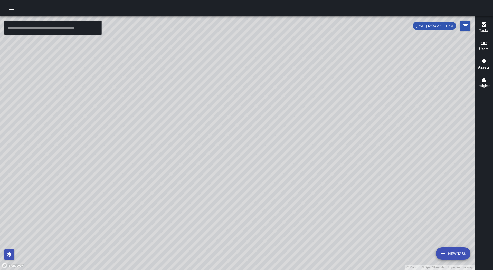
click at [13, 14] on div at bounding box center [246, 8] width 493 height 16
click at [12, 12] on button "button" at bounding box center [11, 8] width 10 height 10
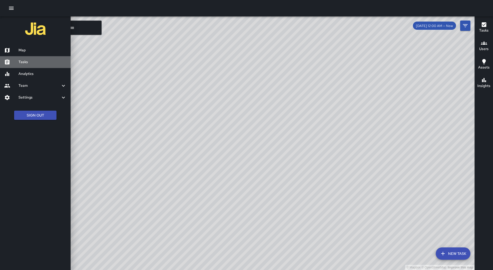
click at [61, 57] on link "Tasks" at bounding box center [35, 62] width 71 height 12
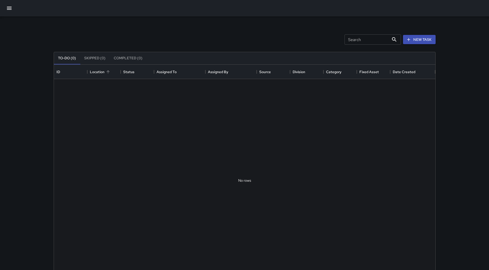
scroll to position [214, 378]
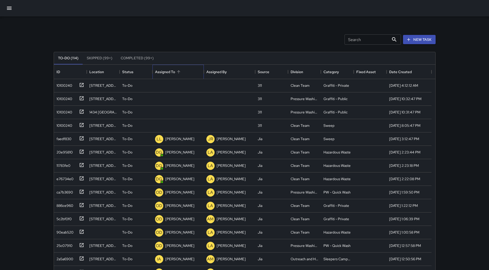
click at [188, 71] on div "Assigned To" at bounding box center [178, 72] width 46 height 14
click at [60, 137] on div "a93f8f50" at bounding box center [62, 137] width 17 height 7
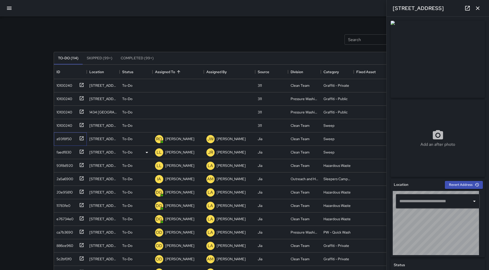
type input "**********"
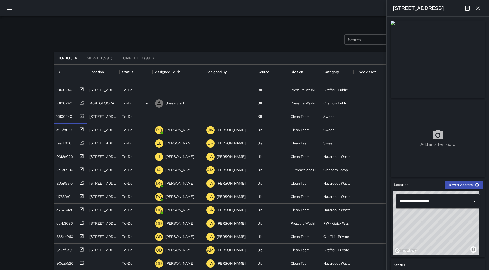
scroll to position [0, 0]
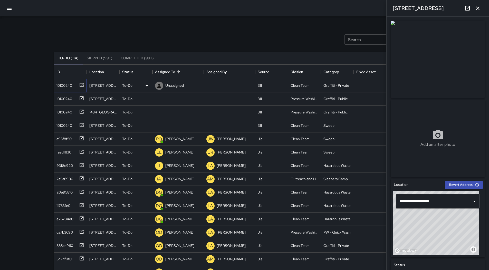
click at [63, 89] on div "10100240" at bounding box center [70, 85] width 33 height 13
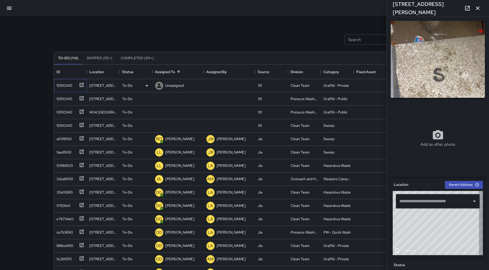
type input "**********"
drag, startPoint x: 74, startPoint y: 139, endPoint x: 79, endPoint y: 136, distance: 5.6
click at [75, 138] on div "a93f8f50" at bounding box center [69, 138] width 30 height 8
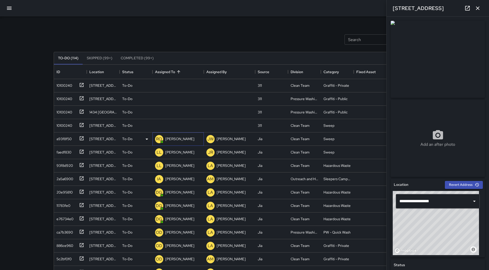
click at [180, 134] on div "RO [PERSON_NAME]" at bounding box center [174, 139] width 41 height 10
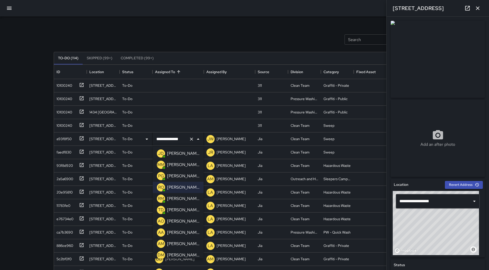
scroll to position [80, 0]
click at [186, 219] on p "[PERSON_NAME]" at bounding box center [183, 221] width 32 height 6
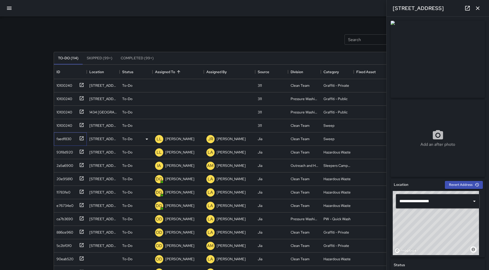
click at [70, 139] on div "faedf830" at bounding box center [62, 137] width 17 height 7
click at [175, 139] on p "[PERSON_NAME]" at bounding box center [179, 138] width 29 height 5
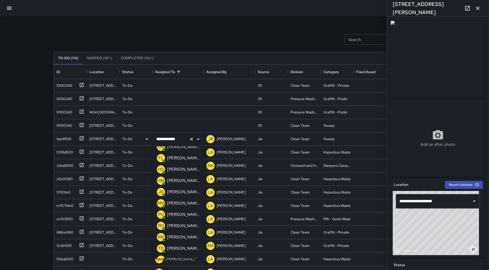
scroll to position [0, 0]
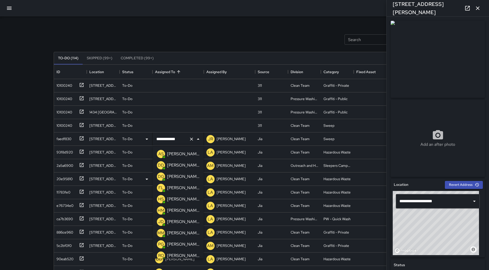
click at [177, 176] on p "[PERSON_NAME]" at bounding box center [183, 177] width 32 height 6
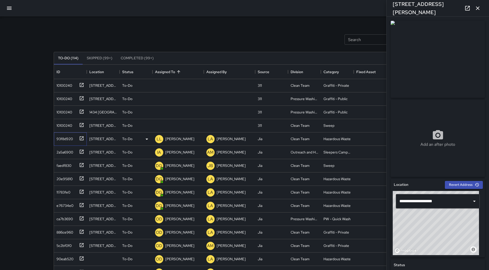
click at [56, 134] on div "93f8d920" at bounding box center [69, 138] width 30 height 8
click at [184, 138] on p "[PERSON_NAME]" at bounding box center [179, 138] width 29 height 5
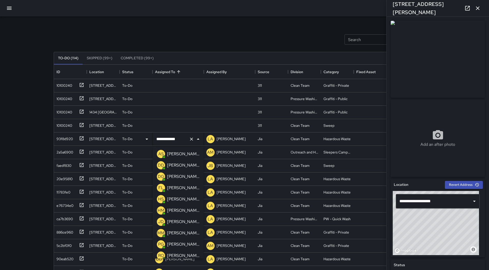
click at [183, 174] on p "[PERSON_NAME]" at bounding box center [183, 177] width 32 height 6
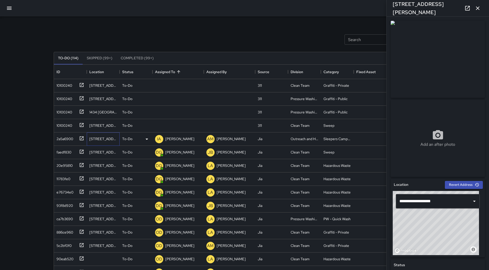
click at [87, 139] on div "[STREET_ADDRESS][PERSON_NAME]" at bounding box center [103, 138] width 33 height 13
click at [67, 138] on div "2a5a6900" at bounding box center [63, 137] width 19 height 7
click at [187, 135] on div "[PERSON_NAME]" at bounding box center [179, 138] width 31 height 7
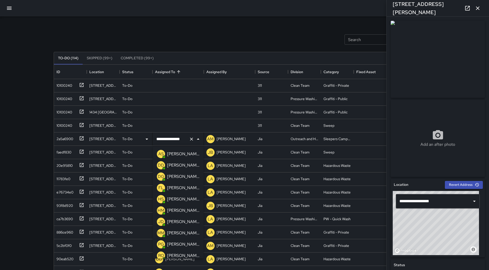
drag, startPoint x: 8, startPoint y: 136, endPoint x: 21, endPoint y: 140, distance: 12.8
click at [9, 138] on div "**********" at bounding box center [244, 151] width 489 height 303
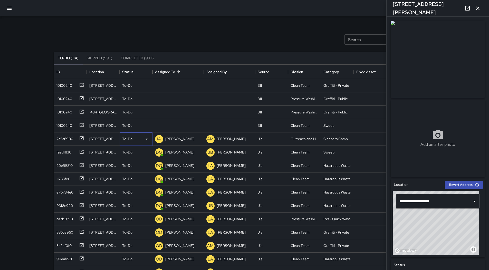
click at [147, 141] on icon at bounding box center [147, 139] width 6 height 6
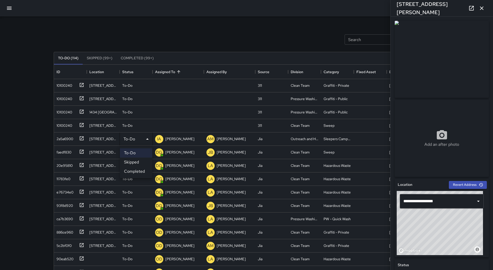
click at [173, 140] on div at bounding box center [246, 135] width 493 height 270
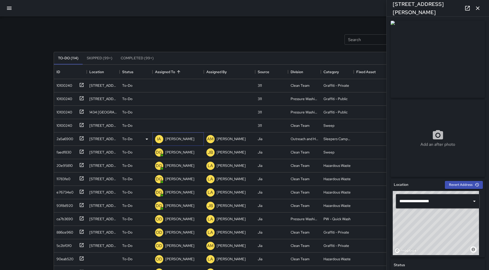
click at [175, 139] on p "[PERSON_NAME]" at bounding box center [179, 138] width 29 height 5
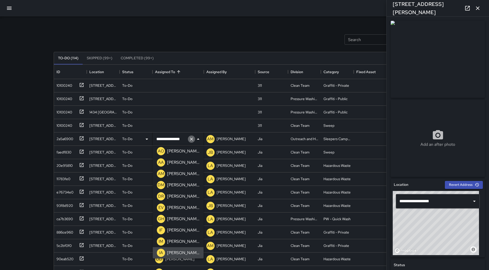
click at [193, 141] on icon "Clear" at bounding box center [191, 139] width 5 height 5
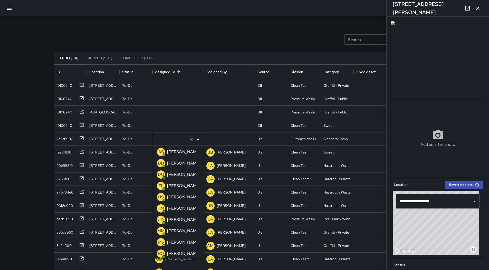
click at [13, 135] on div "Search Search New Task To-Do (114) Skipped (99+) Completed (99+) ID Location St…" at bounding box center [244, 151] width 489 height 303
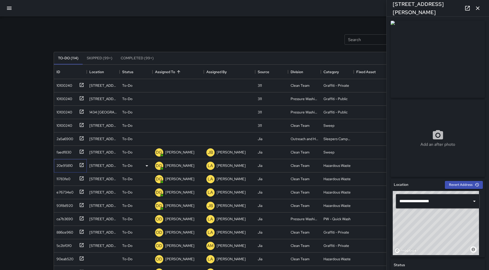
click at [68, 168] on div "20e95810" at bounding box center [69, 164] width 30 height 8
click at [67, 176] on div "11783fe0" at bounding box center [62, 177] width 16 height 7
click at [69, 167] on div "20e95810" at bounding box center [63, 164] width 18 height 7
click at [72, 151] on div "faedf830" at bounding box center [69, 151] width 30 height 8
click at [76, 162] on div "20e95810" at bounding box center [69, 164] width 30 height 8
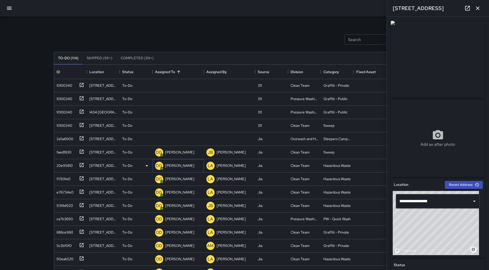
click at [183, 164] on p "[PERSON_NAME]" at bounding box center [179, 165] width 29 height 5
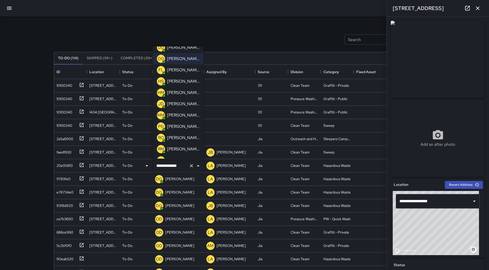
scroll to position [26, 0]
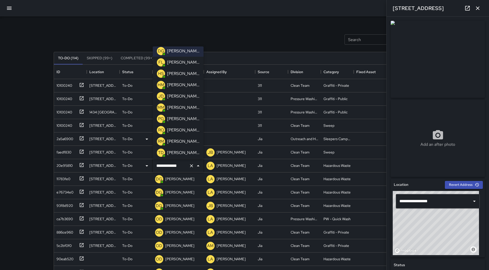
click at [181, 138] on div "[PERSON_NAME]" at bounding box center [183, 141] width 34 height 8
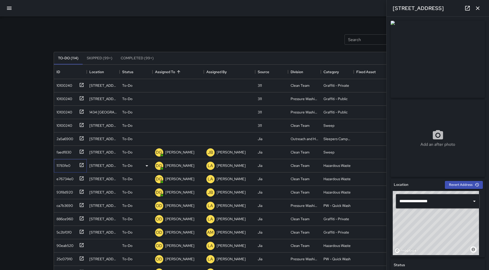
click at [68, 166] on div "11783fe0" at bounding box center [62, 164] width 16 height 7
click at [184, 164] on p "[PERSON_NAME]" at bounding box center [179, 165] width 29 height 5
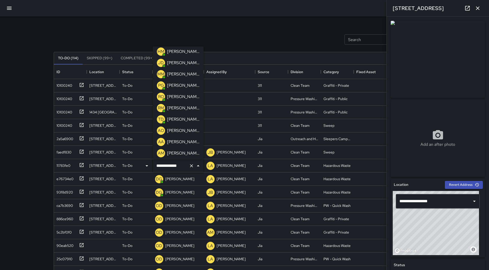
scroll to position [51, 0]
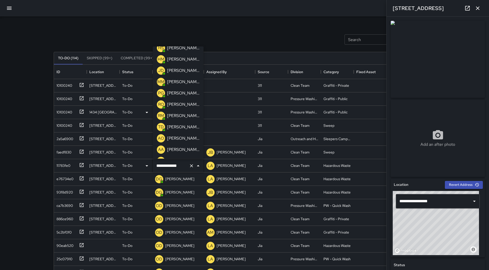
click at [173, 116] on p "[PERSON_NAME]" at bounding box center [183, 116] width 32 height 6
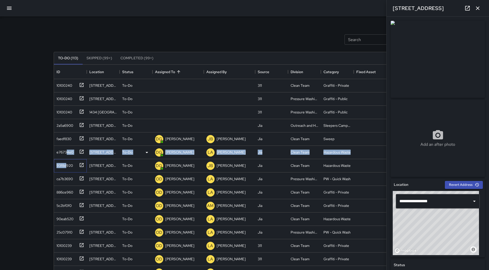
click at [66, 159] on div "10100240 [STREET_ADDRESS][PERSON_NAME] To-Do Unassigned 311 Clean Team Graffiti…" at bounding box center [243, 206] width 378 height 254
click at [69, 152] on div "e76734e0" at bounding box center [63, 151] width 19 height 7
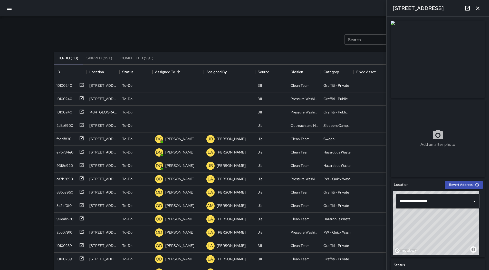
click at [20, 119] on div "Search Search New Task To-Do (113) Skipped (99+) Completed (99+) ID Location St…" at bounding box center [244, 151] width 489 height 303
drag, startPoint x: 57, startPoint y: 149, endPoint x: 63, endPoint y: 151, distance: 6.3
click at [58, 149] on div "e76734e0" at bounding box center [63, 151] width 19 height 7
click at [182, 155] on div "[PERSON_NAME]" at bounding box center [179, 152] width 31 height 7
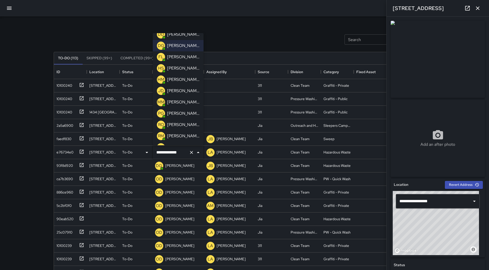
scroll to position [26, 0]
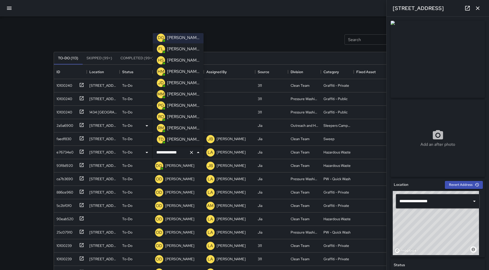
click at [180, 125] on div "[PERSON_NAME]" at bounding box center [183, 128] width 34 height 8
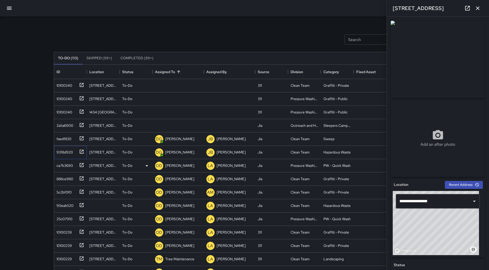
drag, startPoint x: 59, startPoint y: 151, endPoint x: 190, endPoint y: 172, distance: 133.3
click at [59, 151] on div "93f8d920" at bounding box center [63, 151] width 18 height 7
click at [62, 164] on div "ca7b3690" at bounding box center [63, 164] width 18 height 7
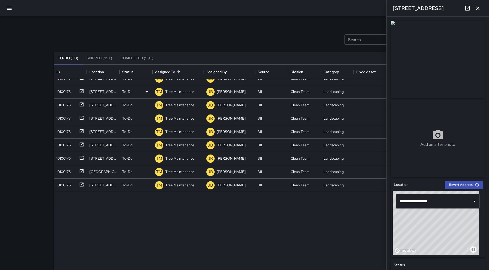
scroll to position [589, 0]
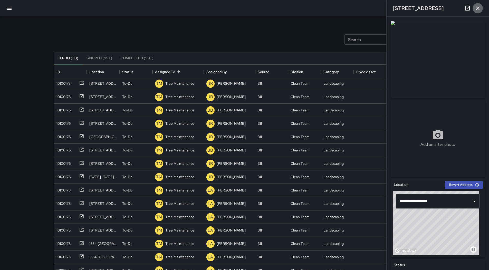
click at [481, 7] on button "button" at bounding box center [478, 8] width 10 height 10
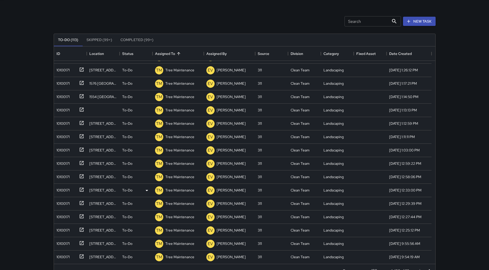
scroll to position [33, 0]
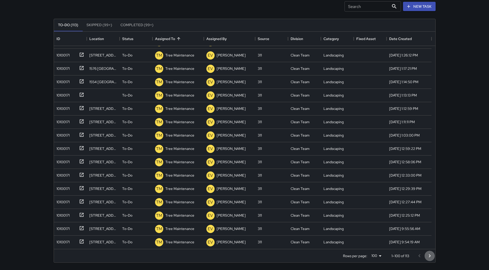
click at [430, 253] on icon "Go to next page" at bounding box center [430, 256] width 6 height 6
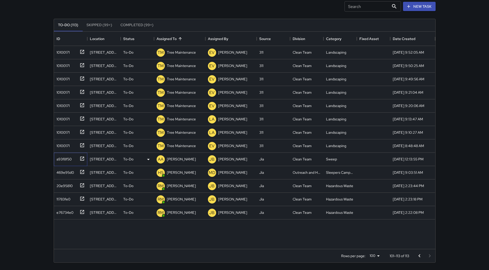
click at [65, 160] on div "a93f8f50" at bounding box center [62, 158] width 17 height 7
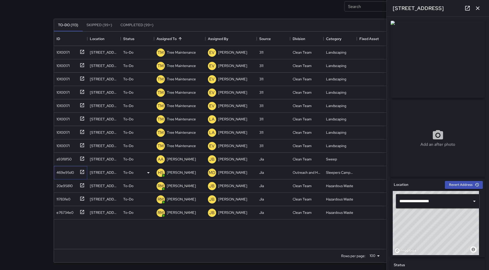
click at [58, 172] on div "469e95d0" at bounding box center [64, 171] width 20 height 7
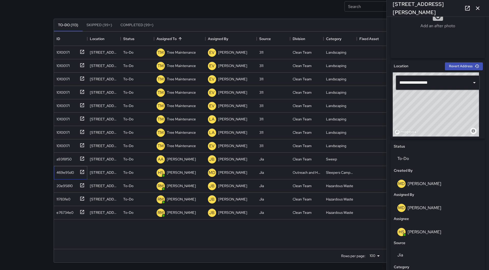
scroll to position [205, 0]
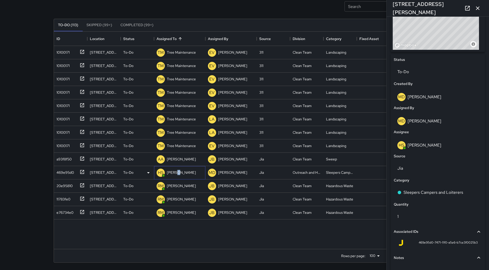
click at [177, 175] on p "[PERSON_NAME]" at bounding box center [181, 172] width 29 height 5
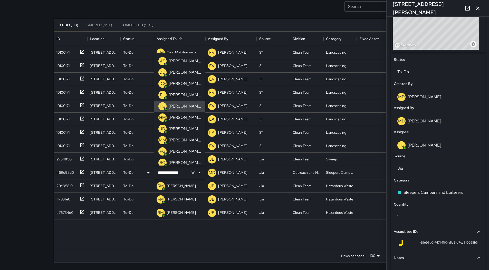
click at [191, 171] on icon "Clear" at bounding box center [192, 172] width 5 height 5
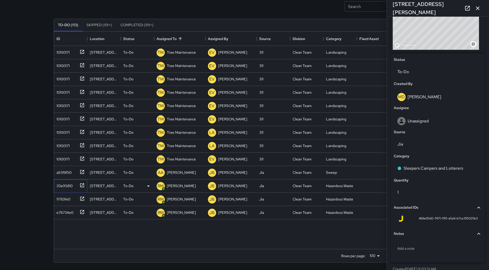
click at [72, 181] on div "20e95810" at bounding box center [63, 184] width 18 height 7
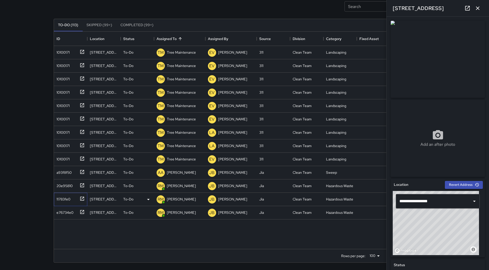
click at [74, 198] on div "11783fe0" at bounding box center [69, 198] width 30 height 8
click at [73, 211] on div "e76734e0" at bounding box center [63, 211] width 19 height 7
click at [71, 205] on div "11783fe0" at bounding box center [70, 199] width 33 height 13
click at [476, 6] on icon "button" at bounding box center [478, 8] width 6 height 6
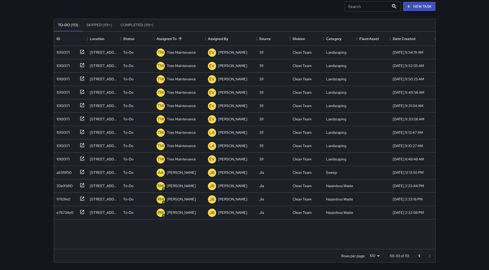
click at [421, 254] on icon "Go to previous page" at bounding box center [419, 256] width 6 height 6
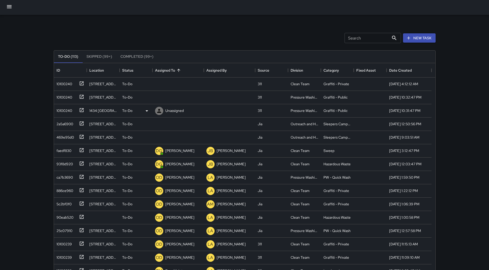
scroll to position [0, 0]
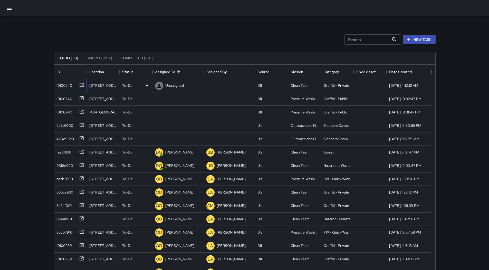
click at [63, 86] on div "10100240" at bounding box center [63, 84] width 18 height 7
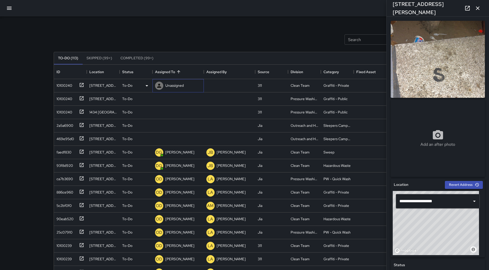
click at [169, 84] on p "Unassigned" at bounding box center [174, 85] width 18 height 5
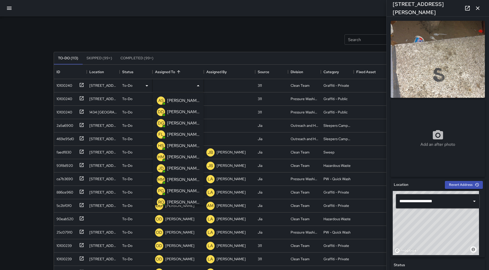
click at [179, 168] on p "[PERSON_NAME]" at bounding box center [183, 168] width 32 height 6
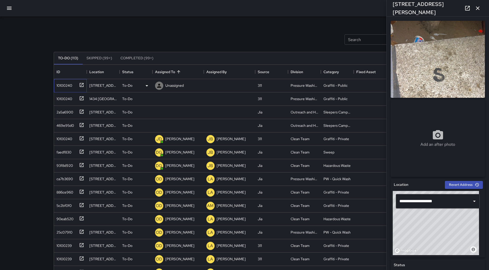
click at [62, 88] on div "10100240" at bounding box center [63, 84] width 18 height 7
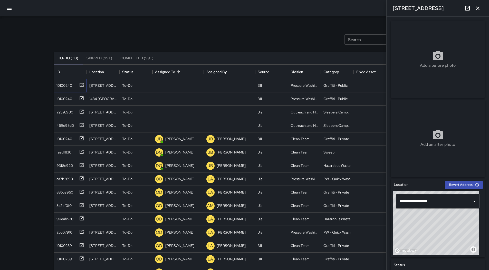
scroll to position [185, 0]
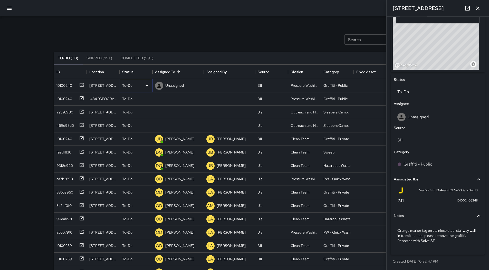
click at [145, 88] on icon at bounding box center [147, 86] width 6 height 6
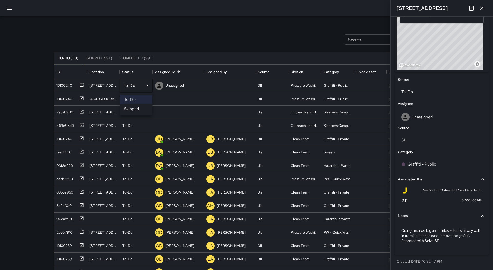
click at [138, 107] on li "Skipped" at bounding box center [136, 108] width 32 height 9
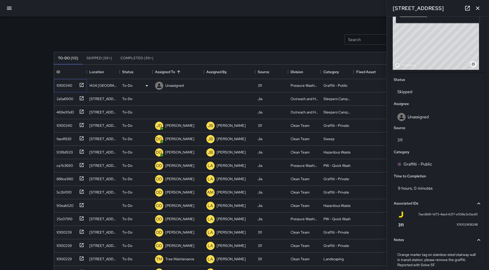
drag, startPoint x: 62, startPoint y: 91, endPoint x: 73, endPoint y: 90, distance: 11.6
click at [62, 91] on div "10100240" at bounding box center [70, 85] width 33 height 13
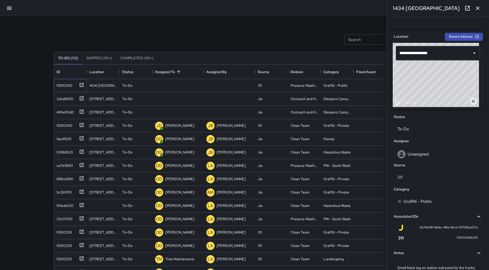
scroll to position [180, 0]
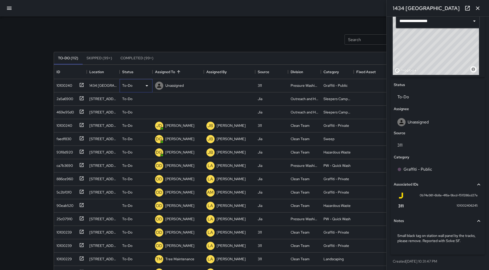
click at [142, 88] on div "To-Do" at bounding box center [136, 86] width 28 height 6
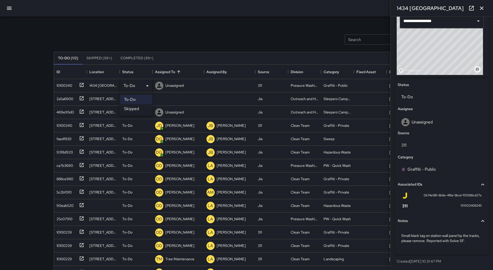
drag, startPoint x: 135, startPoint y: 109, endPoint x: 87, endPoint y: 103, distance: 49.1
click at [135, 110] on li "Skipped" at bounding box center [136, 108] width 32 height 9
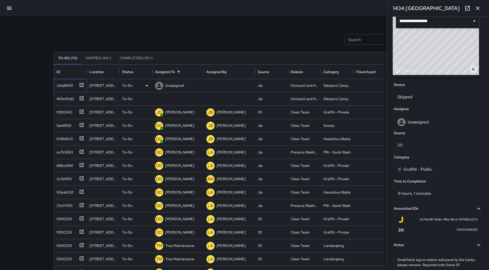
click at [62, 89] on div "2a5a6900" at bounding box center [70, 85] width 33 height 13
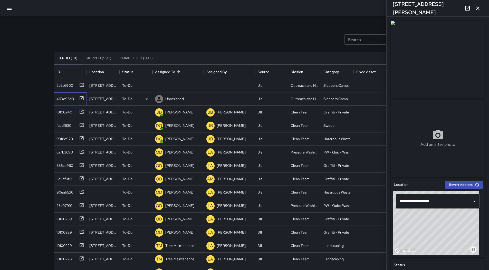
click at [60, 103] on div "469e95d0" at bounding box center [70, 98] width 33 height 13
type input "**********"
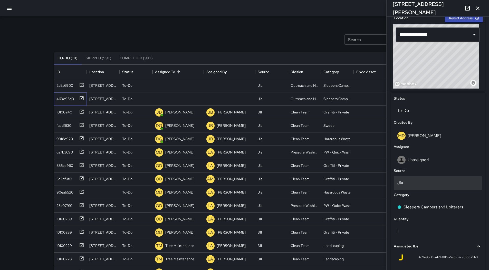
scroll to position [205, 0]
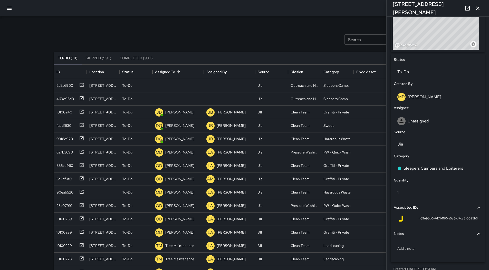
click at [8, 6] on icon "button" at bounding box center [9, 8] width 6 height 6
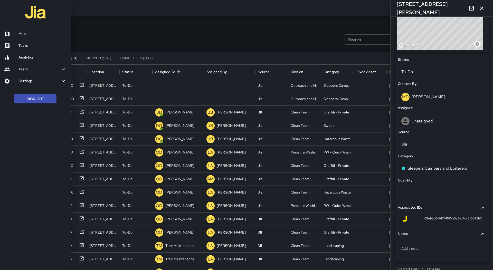
click at [25, 36] on h6 "Map" at bounding box center [42, 34] width 48 height 6
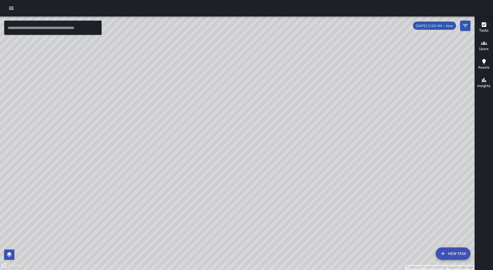
drag, startPoint x: 330, startPoint y: 107, endPoint x: 281, endPoint y: 142, distance: 60.5
click at [281, 142] on div "© Mapbox © OpenStreetMap Improve this map" at bounding box center [237, 143] width 474 height 254
click at [237, 94] on div "© Mapbox © OpenStreetMap Improve this map" at bounding box center [237, 143] width 474 height 254
click at [448, 245] on div "© Mapbox © OpenStreetMap Improve this map" at bounding box center [237, 143] width 474 height 254
click at [15, 12] on button "button" at bounding box center [11, 8] width 10 height 10
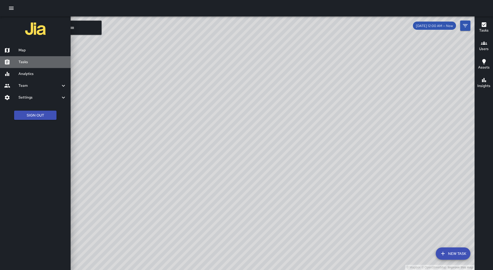
click at [29, 61] on h6 "Tasks" at bounding box center [42, 62] width 48 height 6
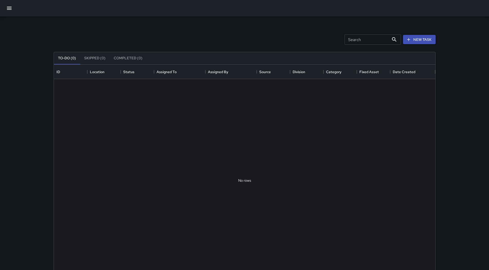
scroll to position [214, 378]
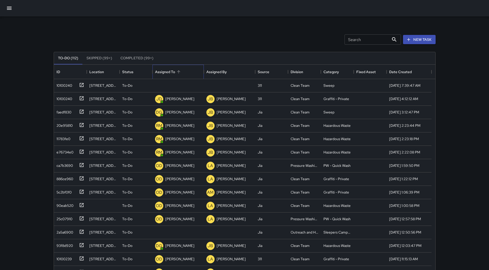
click at [197, 70] on div "Assigned To" at bounding box center [178, 72] width 46 height 14
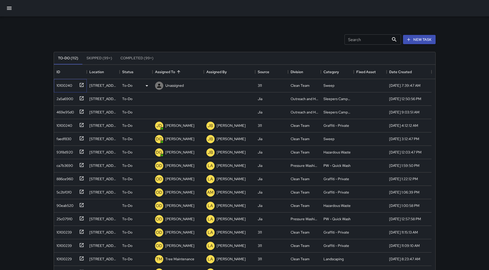
click at [55, 83] on div "10100240" at bounding box center [63, 84] width 18 height 7
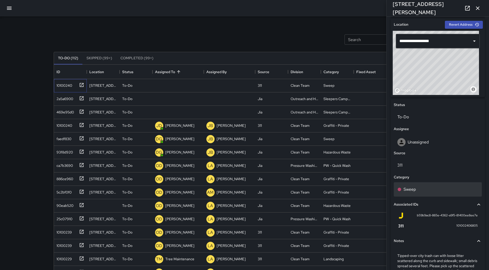
scroll to position [93, 0]
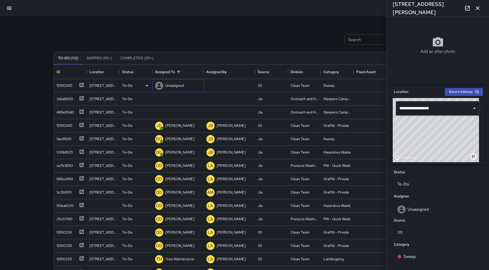
click at [180, 84] on p "Unassigned" at bounding box center [174, 85] width 18 height 5
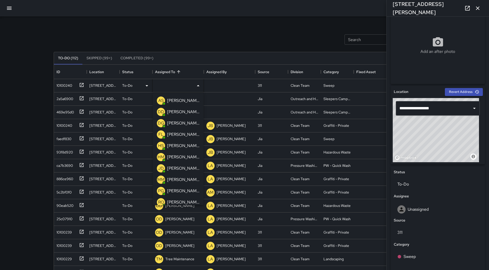
click at [178, 102] on p "[PERSON_NAME]" at bounding box center [183, 101] width 32 height 6
